Goal: Information Seeking & Learning: Learn about a topic

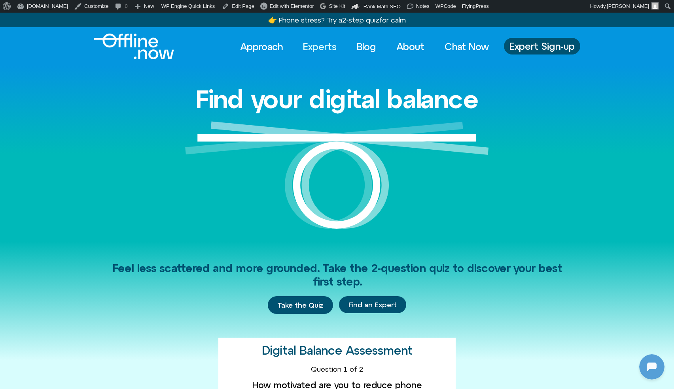
click at [315, 47] on link "Experts" at bounding box center [320, 46] width 48 height 17
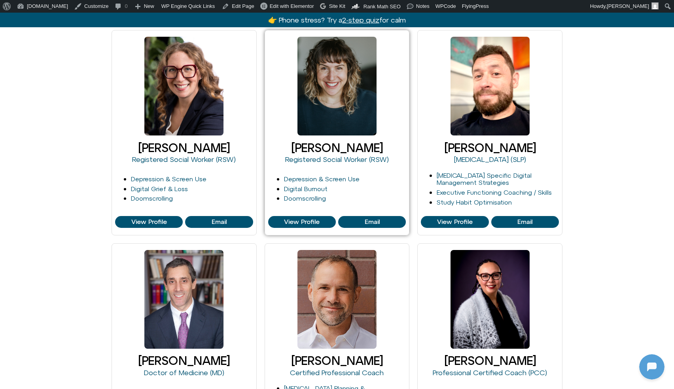
scroll to position [157, 0]
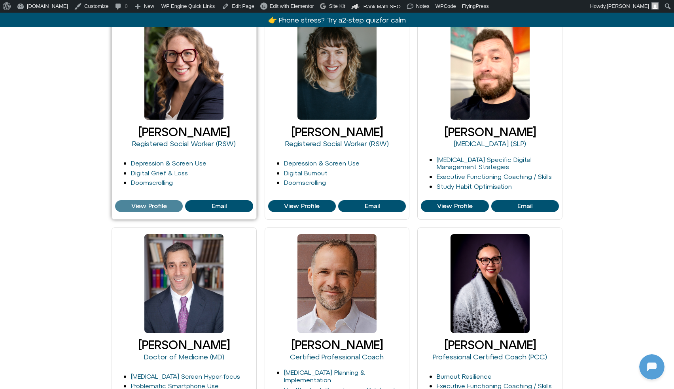
click at [146, 203] on span "View Profile" at bounding box center [149, 206] width 36 height 7
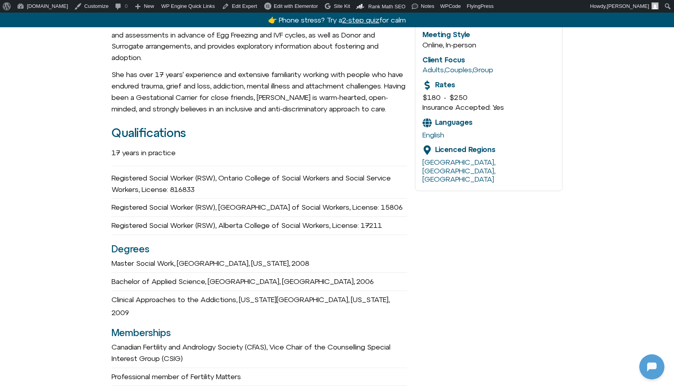
scroll to position [350, 0]
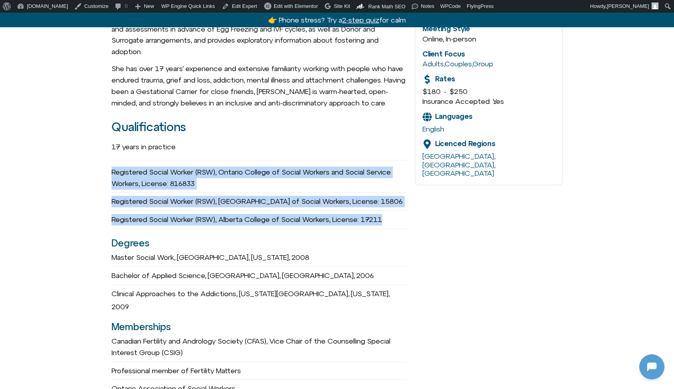
drag, startPoint x: 108, startPoint y: 166, endPoint x: 374, endPoint y: 232, distance: 274.2
click at [404, 222] on div "Registered Social Worker (RSW), Alberta College of Social Workers, License: 172…" at bounding box center [259, 220] width 295 height 18
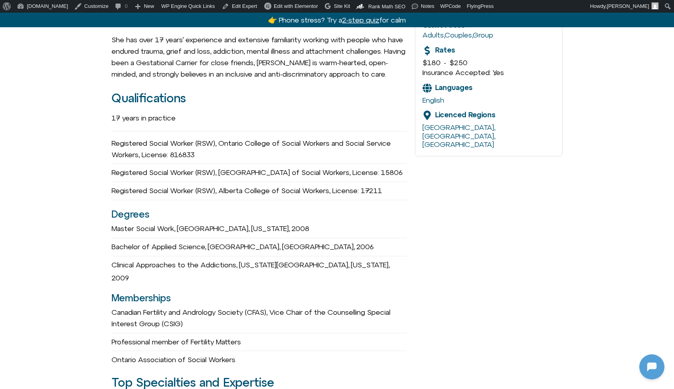
scroll to position [387, 0]
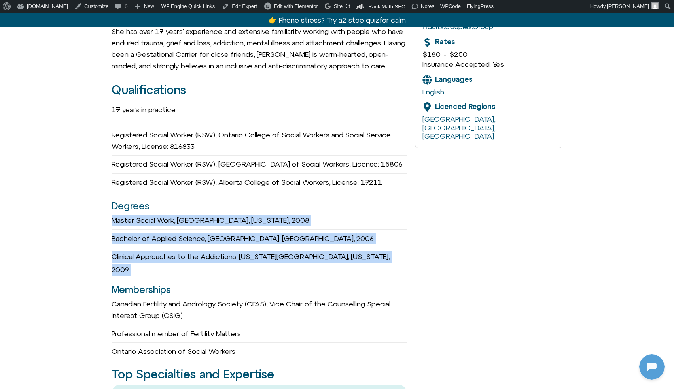
drag, startPoint x: 111, startPoint y: 225, endPoint x: 286, endPoint y: 269, distance: 180.9
click at [286, 269] on div "Blair Wexler-Singer she/her Registered Social Worker (RSW) Informed Fertility B…" at bounding box center [337, 364] width 674 height 1135
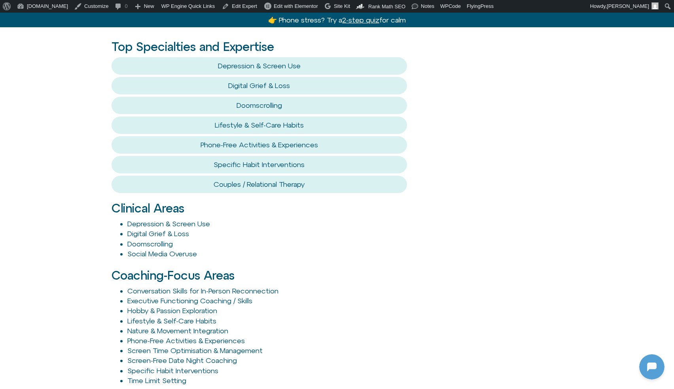
scroll to position [716, 0]
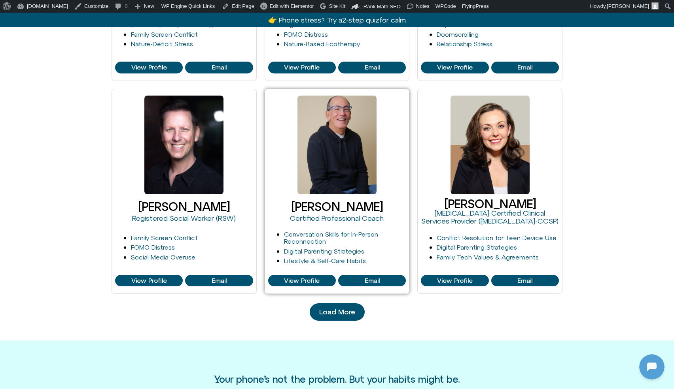
scroll to position [105, 0]
click at [300, 281] on span "View Profile" at bounding box center [302, 281] width 36 height 7
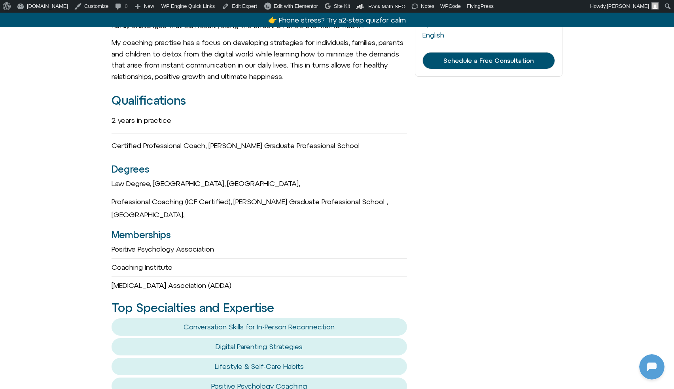
scroll to position [457, 0]
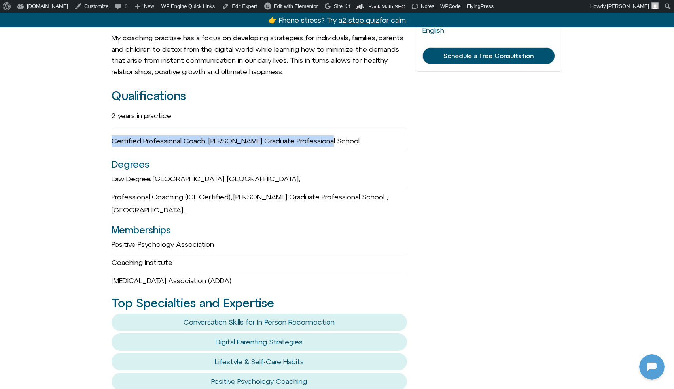
drag, startPoint x: 112, startPoint y: 133, endPoint x: 337, endPoint y: 138, distance: 225.0
click at [337, 138] on div "Certified Professional Coach, [PERSON_NAME] Graduate Professional School" at bounding box center [259, 141] width 295 height 18
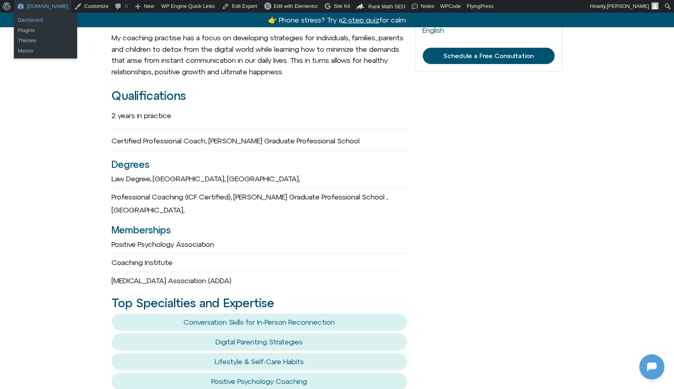
click at [26, 21] on link "Dashboard" at bounding box center [45, 20] width 63 height 10
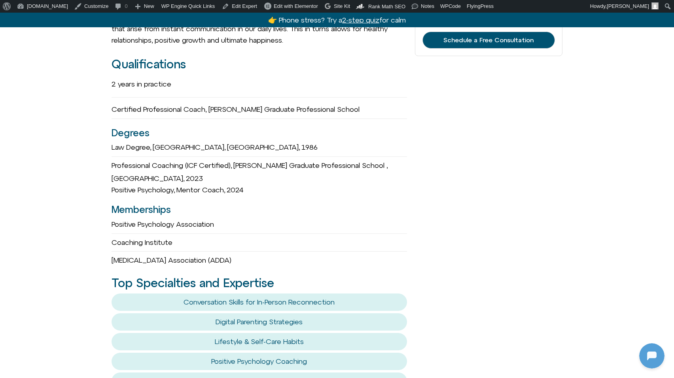
scroll to position [494, 0]
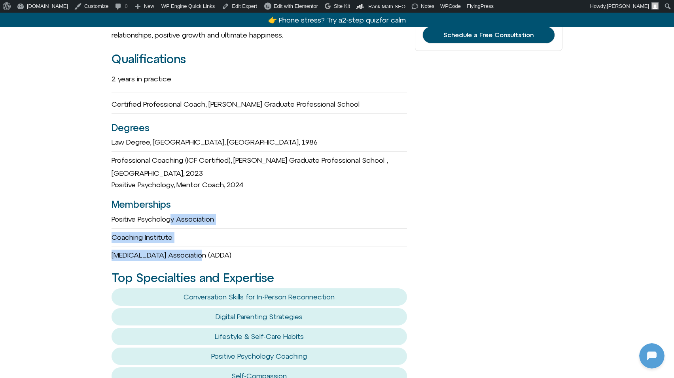
drag, startPoint x: 171, startPoint y: 200, endPoint x: 194, endPoint y: 231, distance: 38.5
click at [194, 231] on div "2 years in practice Certified Professional Coach, Adler Graduate Professional S…" at bounding box center [259, 166] width 295 height 192
click at [194, 251] on span "[MEDICAL_DATA] Association (ADDA)" at bounding box center [172, 255] width 120 height 8
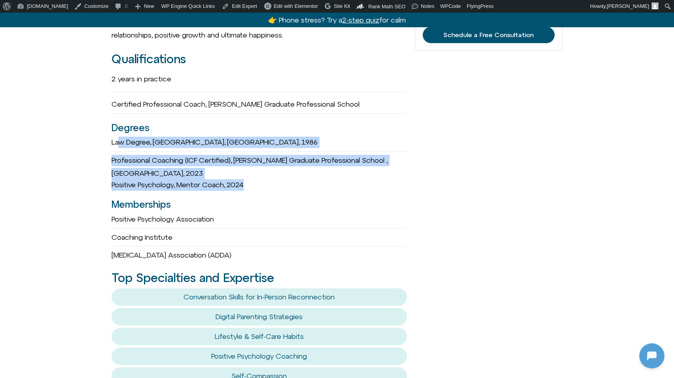
drag, startPoint x: 259, startPoint y: 160, endPoint x: 117, endPoint y: 136, distance: 144.2
click at [117, 136] on div "2 years in practice Certified Professional Coach, Adler Graduate Professional S…" at bounding box center [259, 166] width 295 height 192
click at [117, 138] on span "Law Degree," at bounding box center [132, 142] width 40 height 8
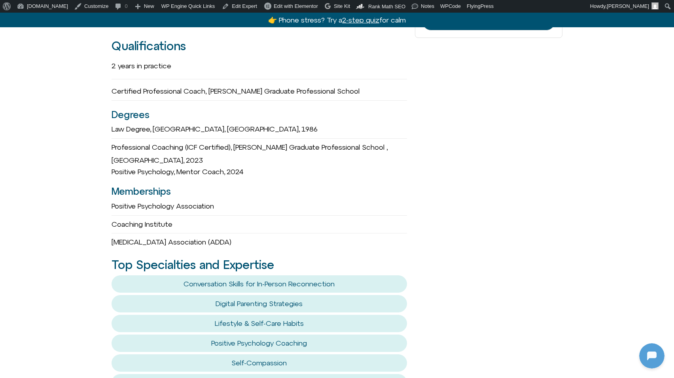
scroll to position [506, 0]
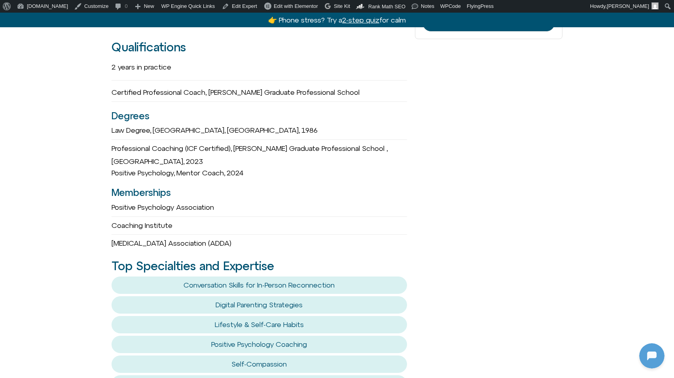
scroll to position [105, 0]
click at [469, 7] on link "FlyingPress" at bounding box center [480, 6] width 33 height 13
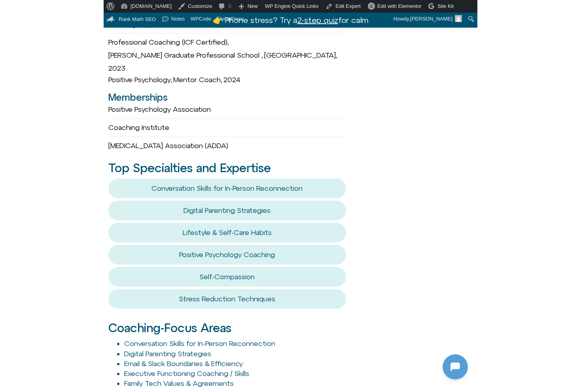
scroll to position [687, 0]
